Goal: Information Seeking & Learning: Learn about a topic

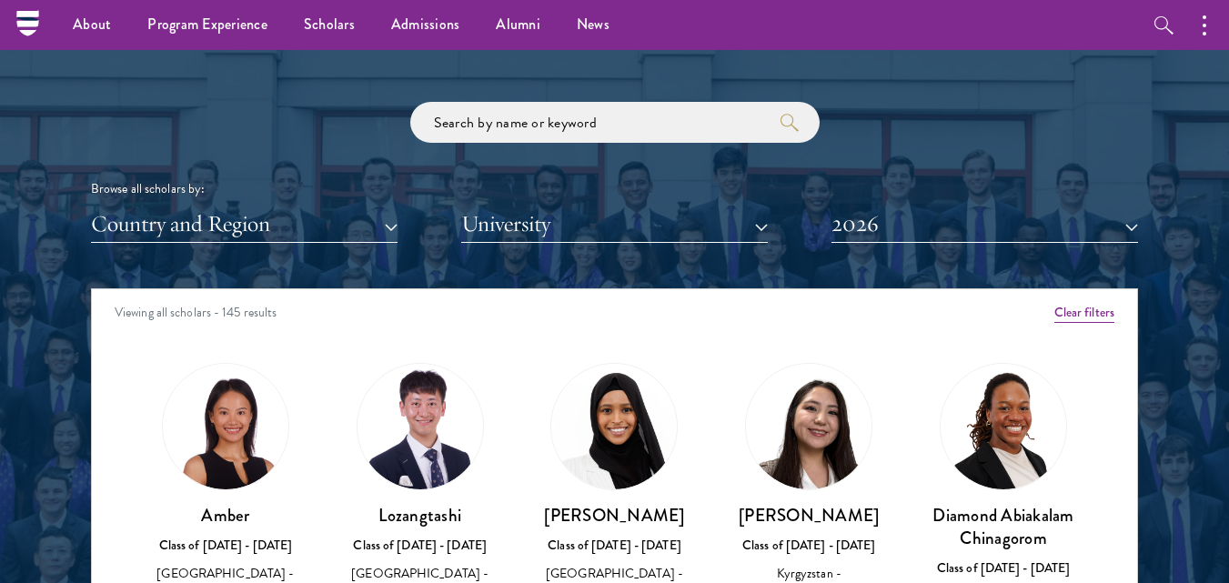
scroll to position [2089, 0]
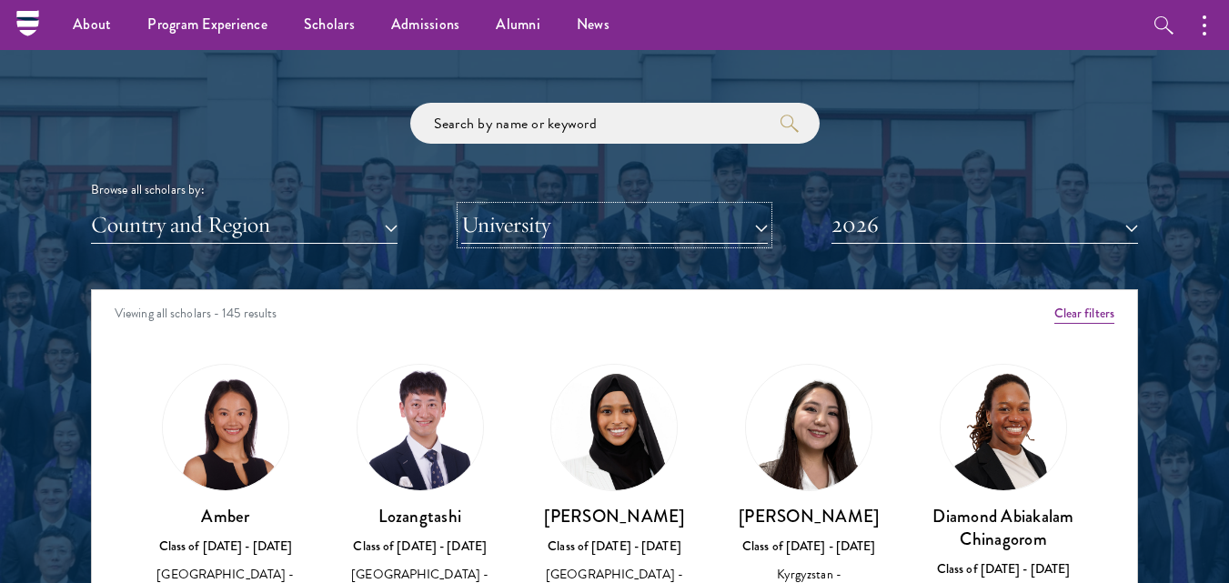
click at [757, 227] on button "University" at bounding box center [614, 225] width 307 height 37
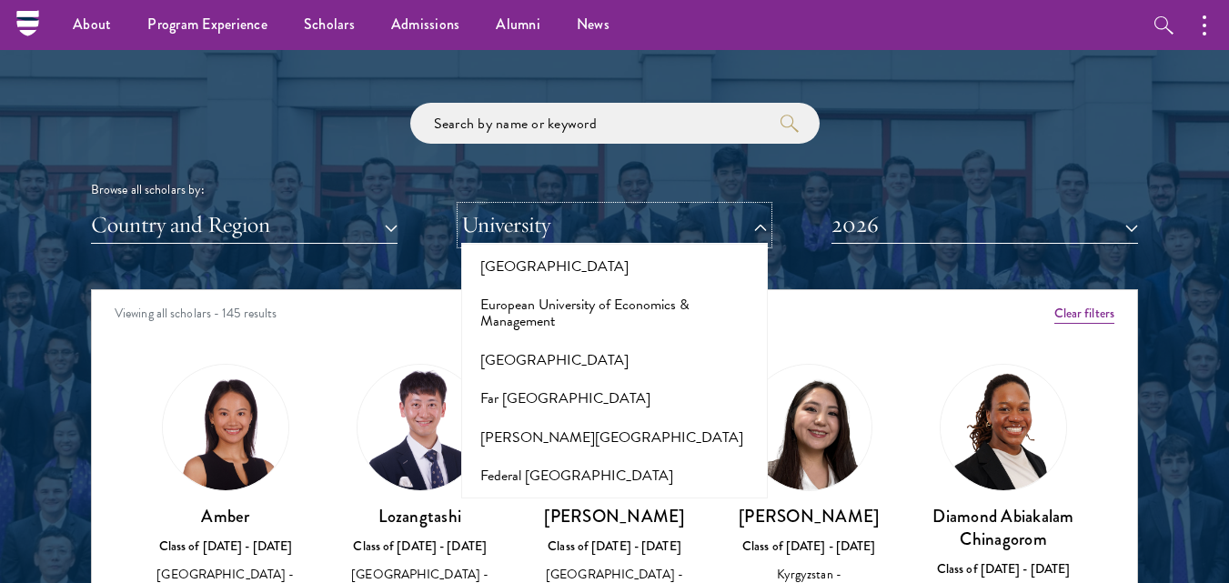
scroll to position [3814, 0]
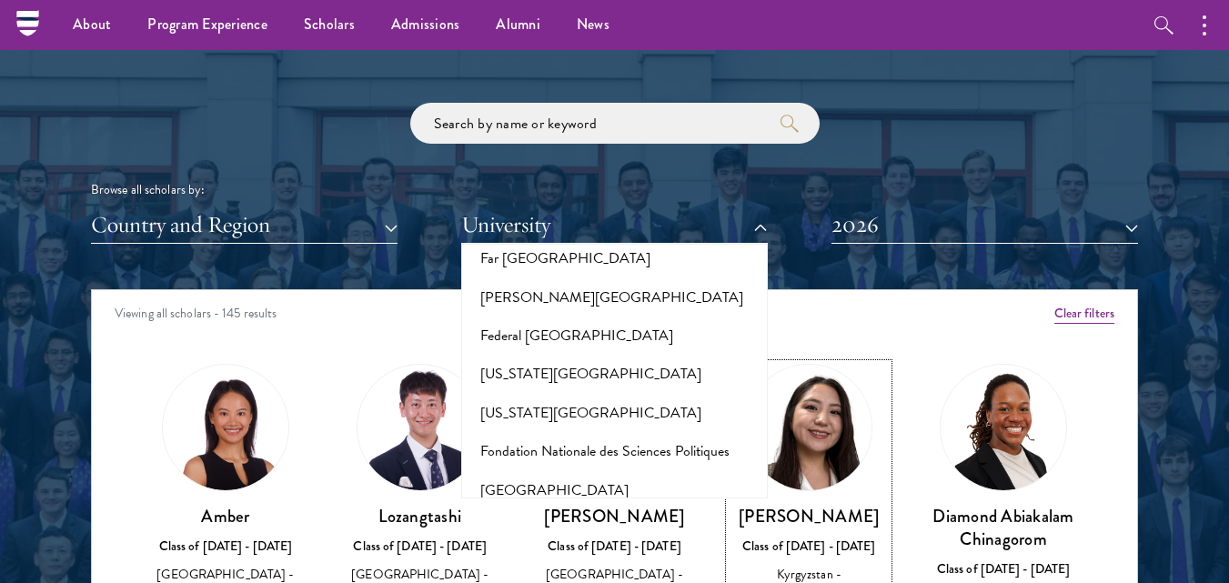
click at [860, 372] on link "Nurzada Abdivalieva Class of [DATE] - [DATE] [GEOGRAPHIC_DATA] - [GEOGRAPHIC_DA…" at bounding box center [809, 526] width 158 height 325
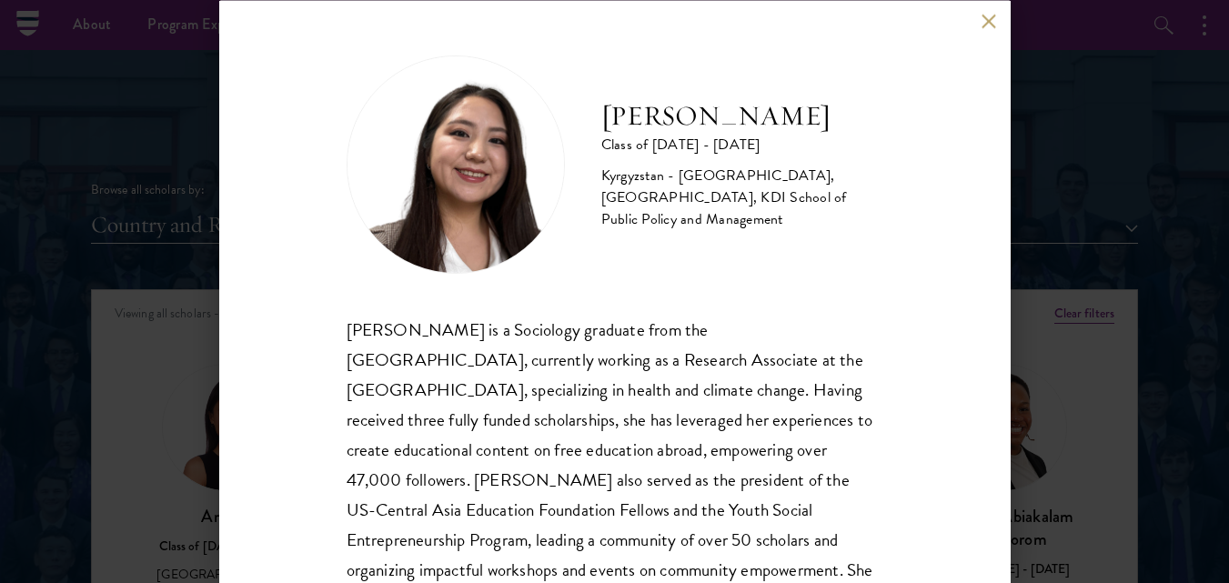
click at [992, 21] on button at bounding box center [989, 21] width 15 height 15
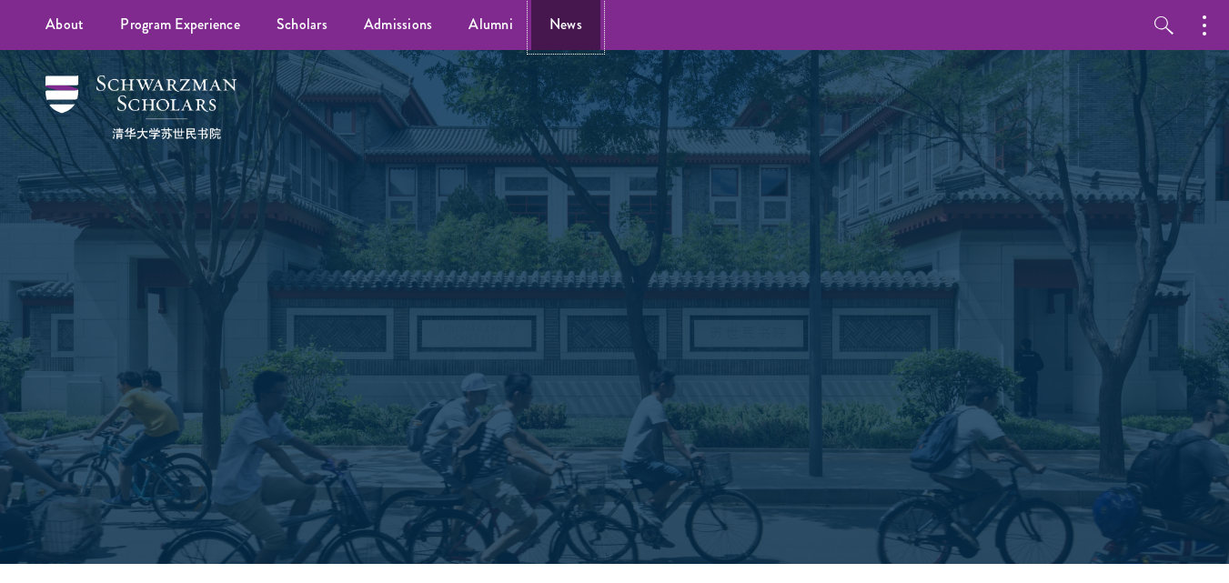
click at [545, 28] on link "News" at bounding box center [565, 25] width 69 height 50
